Goal: Find contact information: Find contact information

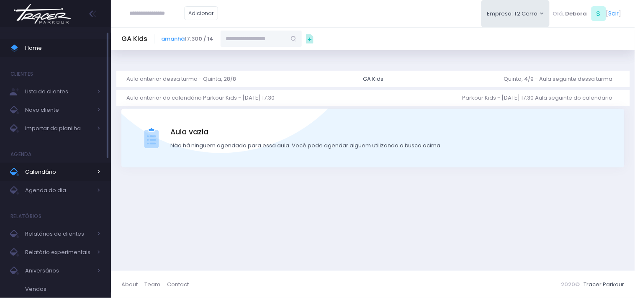
click at [49, 174] on span "Calendário" at bounding box center [58, 172] width 67 height 11
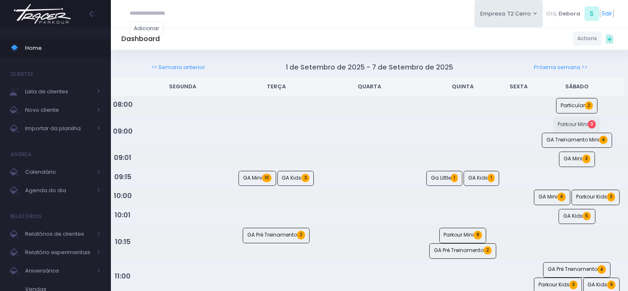
scroll to position [356, 0]
click at [28, 20] on img at bounding box center [42, 13] width 64 height 29
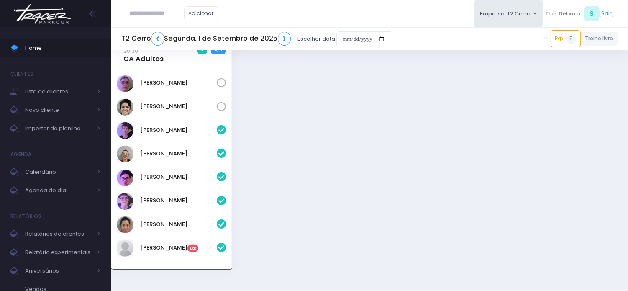
scroll to position [1051, 0]
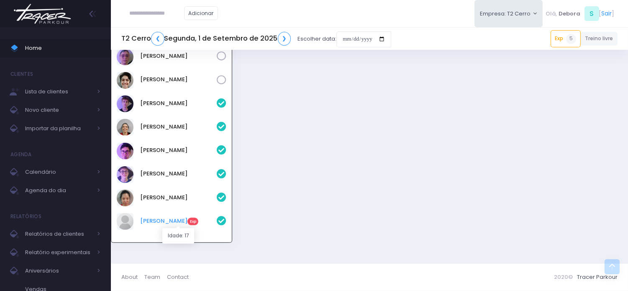
click at [152, 223] on link "Luiza Sanches Exp" at bounding box center [178, 221] width 77 height 8
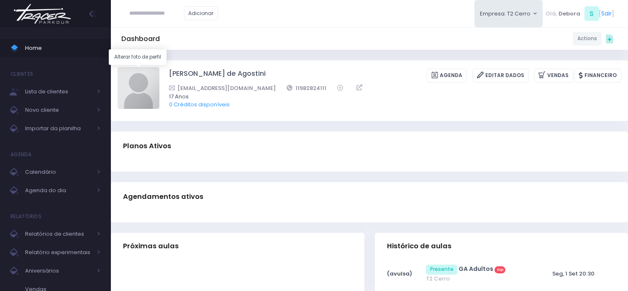
drag, startPoint x: 126, startPoint y: 84, endPoint x: 136, endPoint y: 72, distance: 15.6
click at [136, 72] on img at bounding box center [139, 88] width 42 height 42
click at [159, 67] on input "file" at bounding box center [159, 67] width 0 height 0
type input "**********"
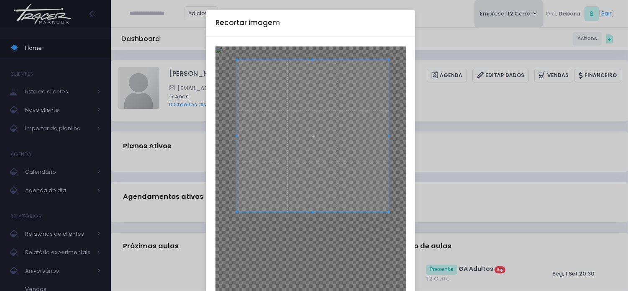
click at [310, 138] on span at bounding box center [313, 136] width 152 height 152
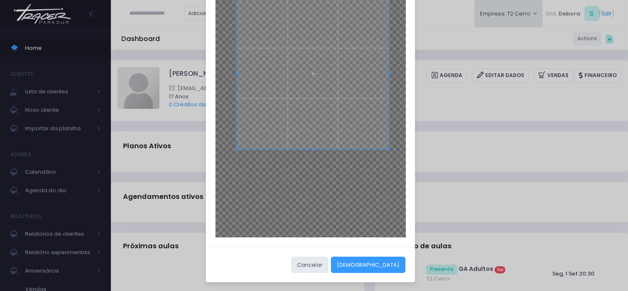
scroll to position [64, 0]
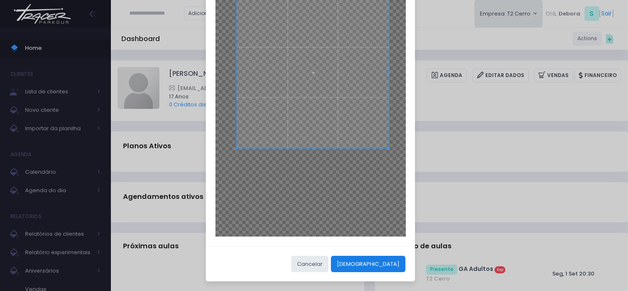
click at [388, 262] on button "[DEMOGRAPHIC_DATA]" at bounding box center [368, 264] width 74 height 16
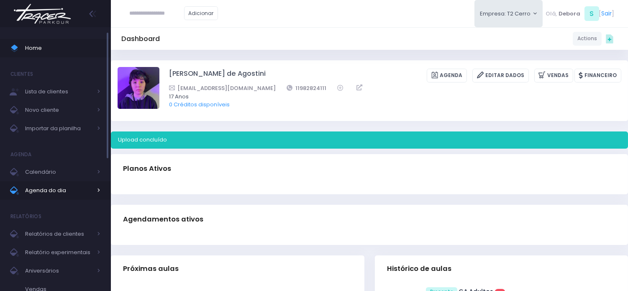
click at [51, 185] on span "Agenda do dia" at bounding box center [58, 190] width 67 height 11
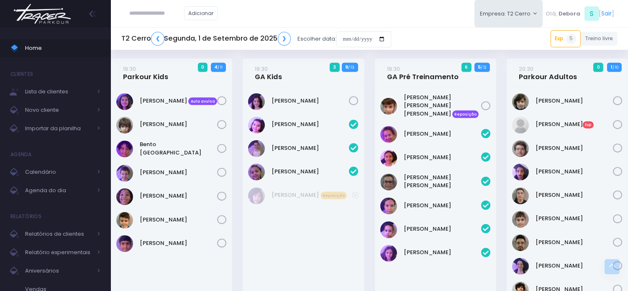
scroll to position [743, 0]
click at [551, 120] on link "Bruno Cabral Exp" at bounding box center [574, 124] width 77 height 8
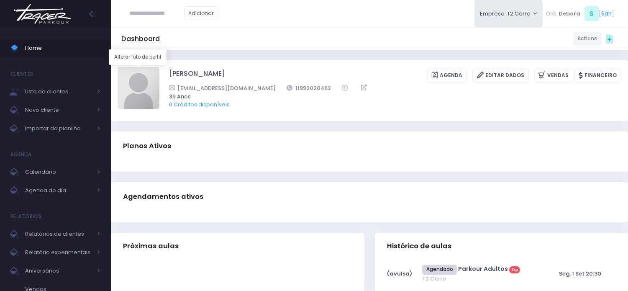
click at [140, 79] on img at bounding box center [139, 88] width 42 height 42
click at [159, 67] on input "file" at bounding box center [159, 67] width 0 height 0
type input "**********"
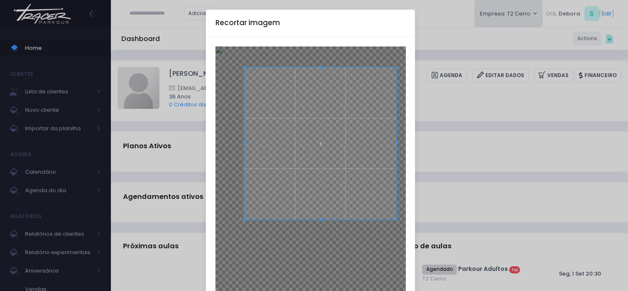
click at [317, 144] on span at bounding box center [320, 143] width 152 height 152
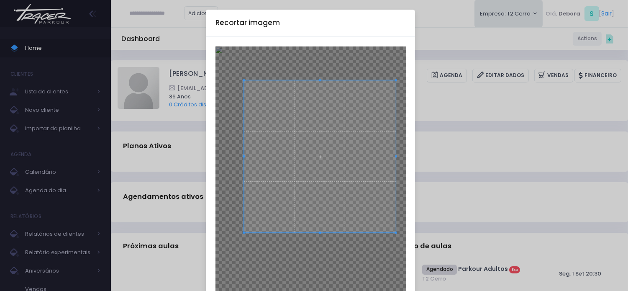
click at [318, 156] on span at bounding box center [320, 156] width 152 height 152
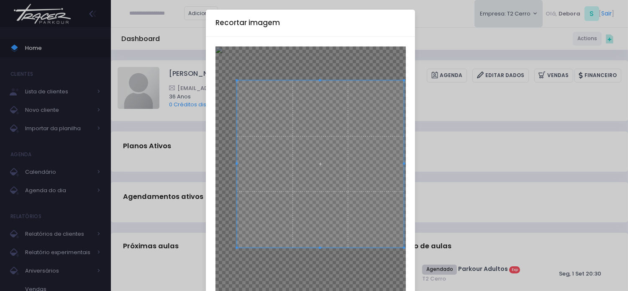
click at [319, 247] on span at bounding box center [320, 247] width 2 height 2
click at [233, 248] on div at bounding box center [318, 165] width 170 height 170
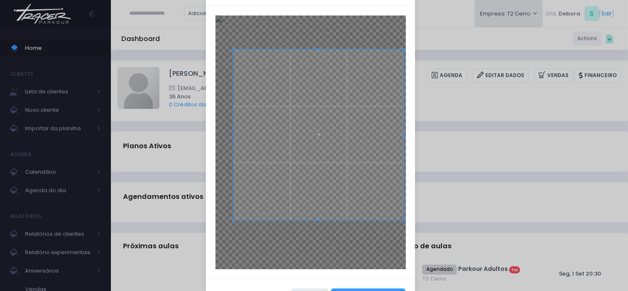
scroll to position [64, 0]
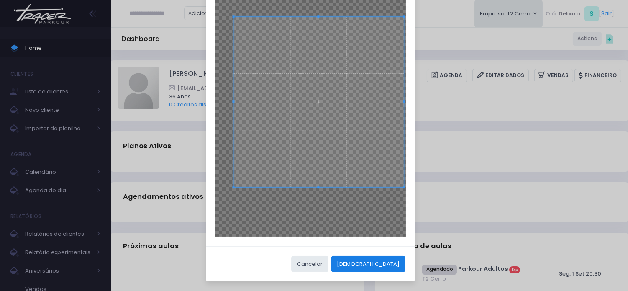
click at [385, 264] on button "Cortar" at bounding box center [368, 264] width 74 height 16
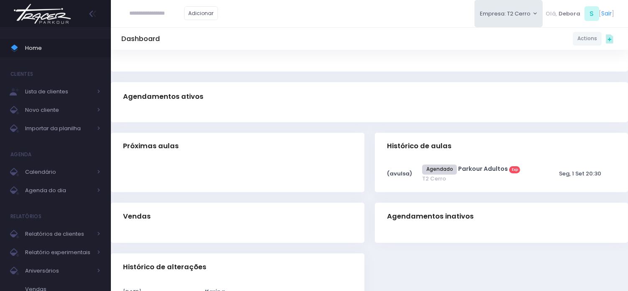
scroll to position [139, 0]
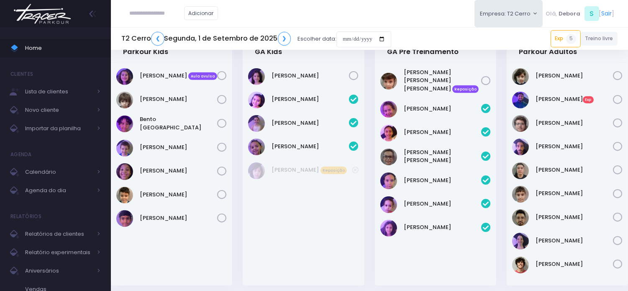
scroll to position [790, 0]
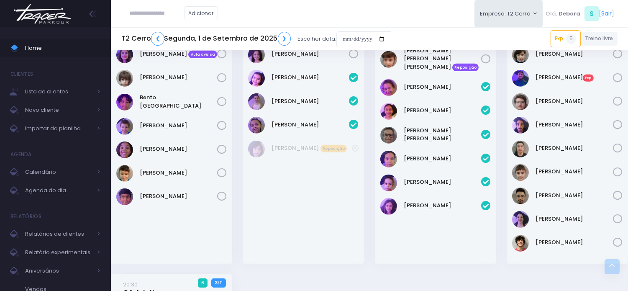
click at [618, 77] on icon at bounding box center [618, 78] width 10 height 10
click at [615, 195] on icon at bounding box center [618, 196] width 10 height 10
click at [616, 125] on icon at bounding box center [618, 125] width 10 height 10
click at [618, 97] on icon at bounding box center [618, 102] width 10 height 10
click at [616, 54] on icon at bounding box center [618, 54] width 10 height 10
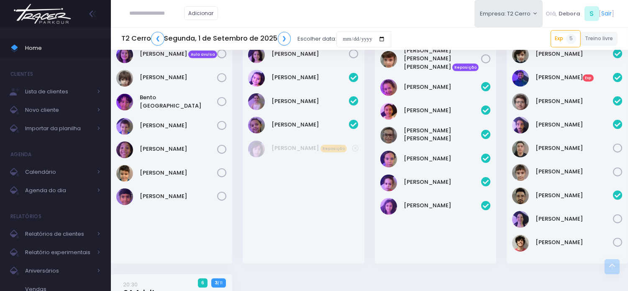
drag, startPoint x: 614, startPoint y: 147, endPoint x: 619, endPoint y: 151, distance: 6.6
click at [614, 147] on icon at bounding box center [618, 148] width 10 height 10
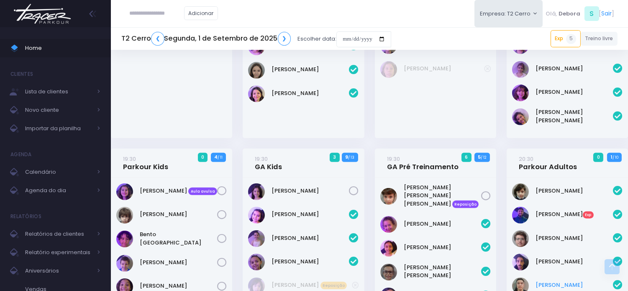
scroll to position [651, 0]
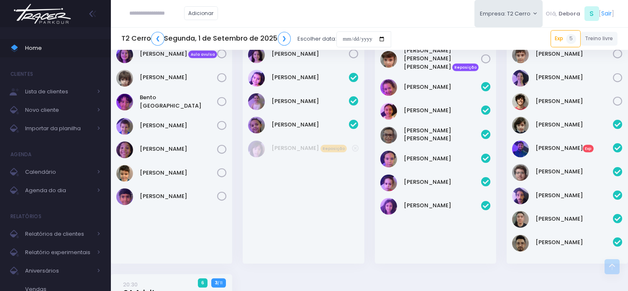
scroll to position [743, 0]
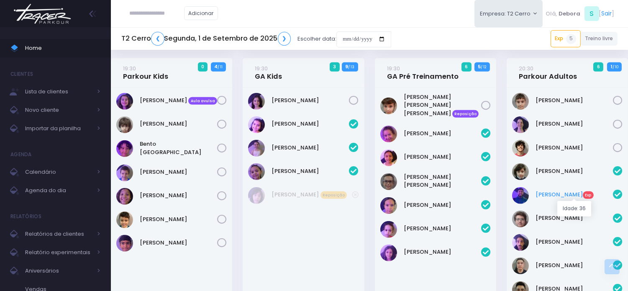
click at [542, 195] on link "Bruno Cabral Exp" at bounding box center [574, 194] width 77 height 8
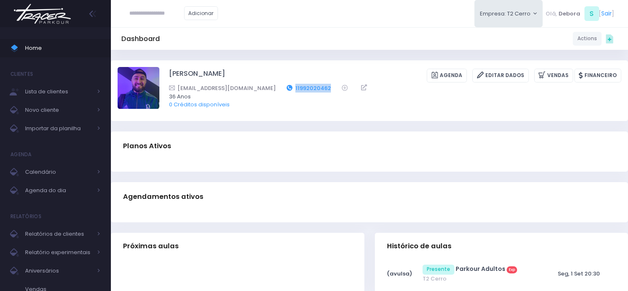
drag, startPoint x: 289, startPoint y: 90, endPoint x: 258, endPoint y: 87, distance: 31.5
click at [258, 87] on div "bhcabrall@gmail.com 11992020462" at bounding box center [389, 88] width 441 height 9
copy link "11992020462"
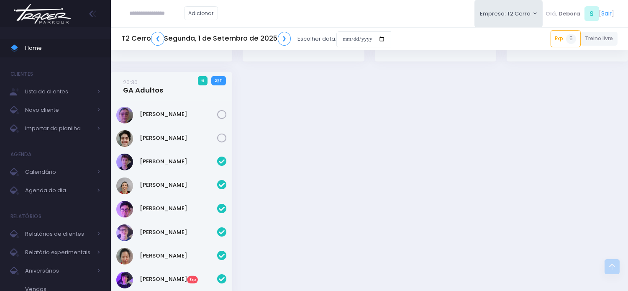
scroll to position [1022, 0]
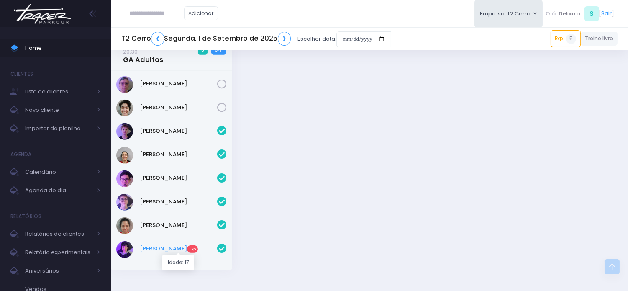
click at [153, 245] on link "Luiza Sanches Exp" at bounding box center [178, 248] width 77 height 8
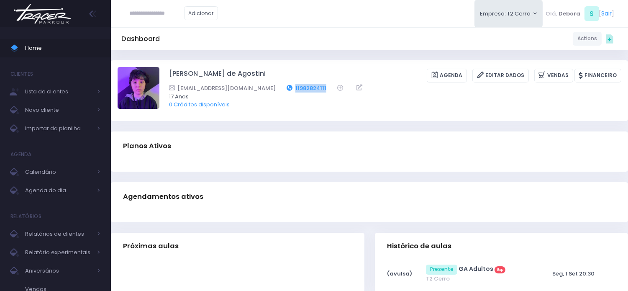
drag, startPoint x: 303, startPoint y: 87, endPoint x: 274, endPoint y: 89, distance: 29.8
click at [274, 89] on div "[EMAIL_ADDRESS][DOMAIN_NAME] 11982824111" at bounding box center [389, 88] width 441 height 9
copy link "11982824111"
